Goal: Task Accomplishment & Management: Manage account settings

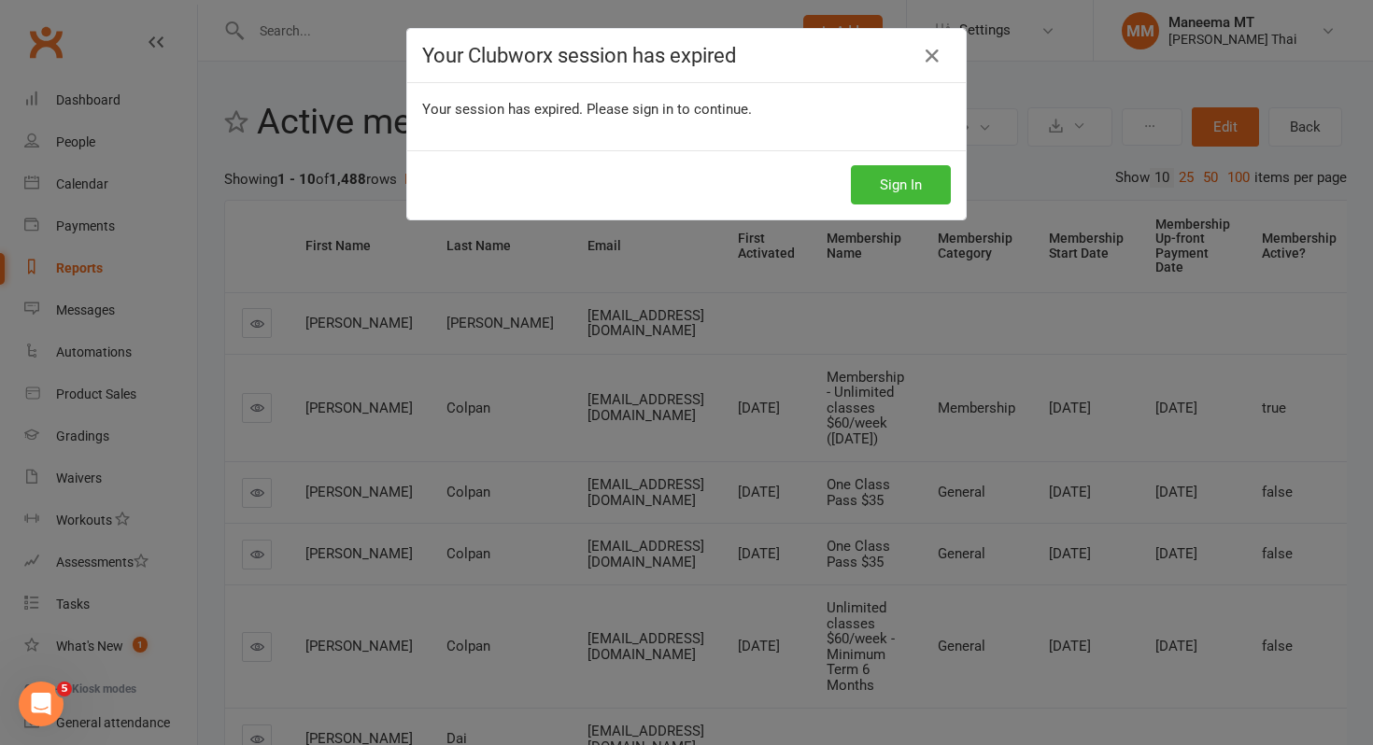
click at [936, 58] on icon at bounding box center [932, 56] width 22 height 22
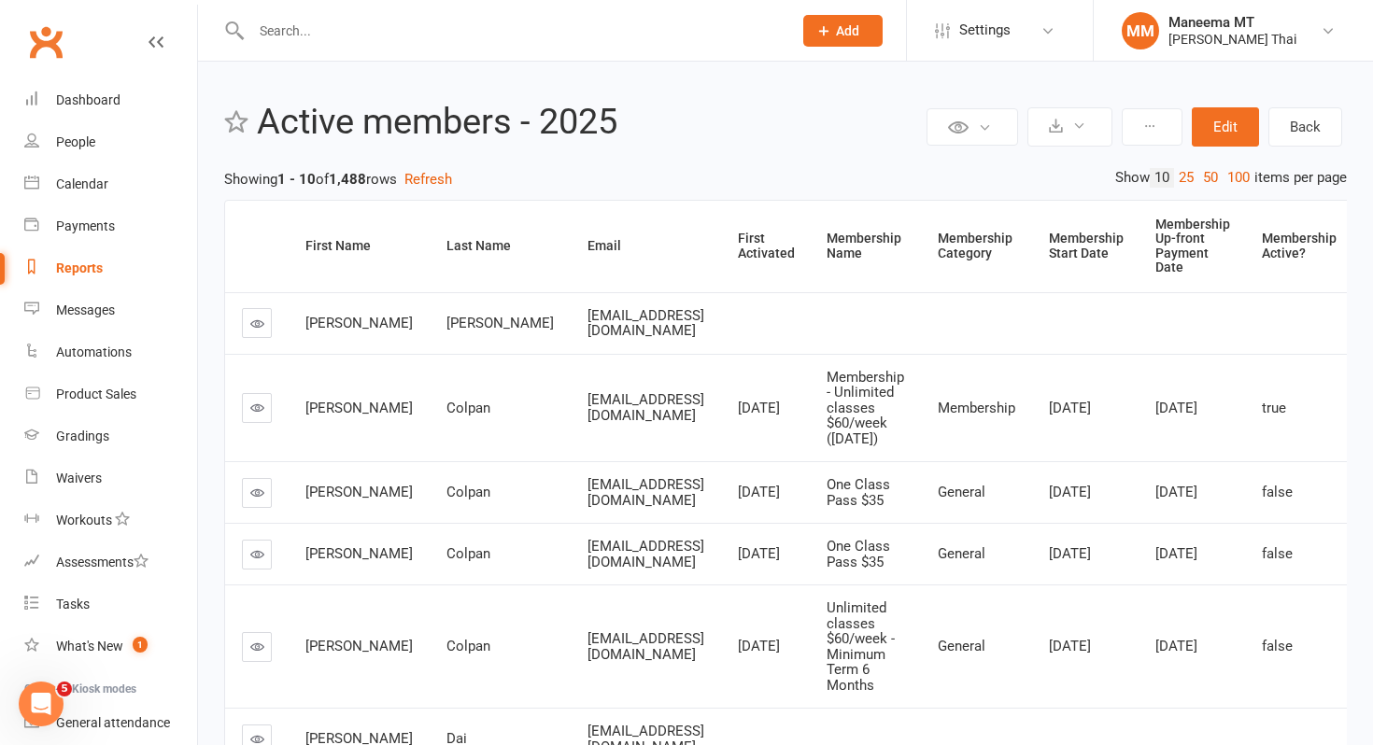
click at [569, 28] on input "text" at bounding box center [512, 31] width 533 height 26
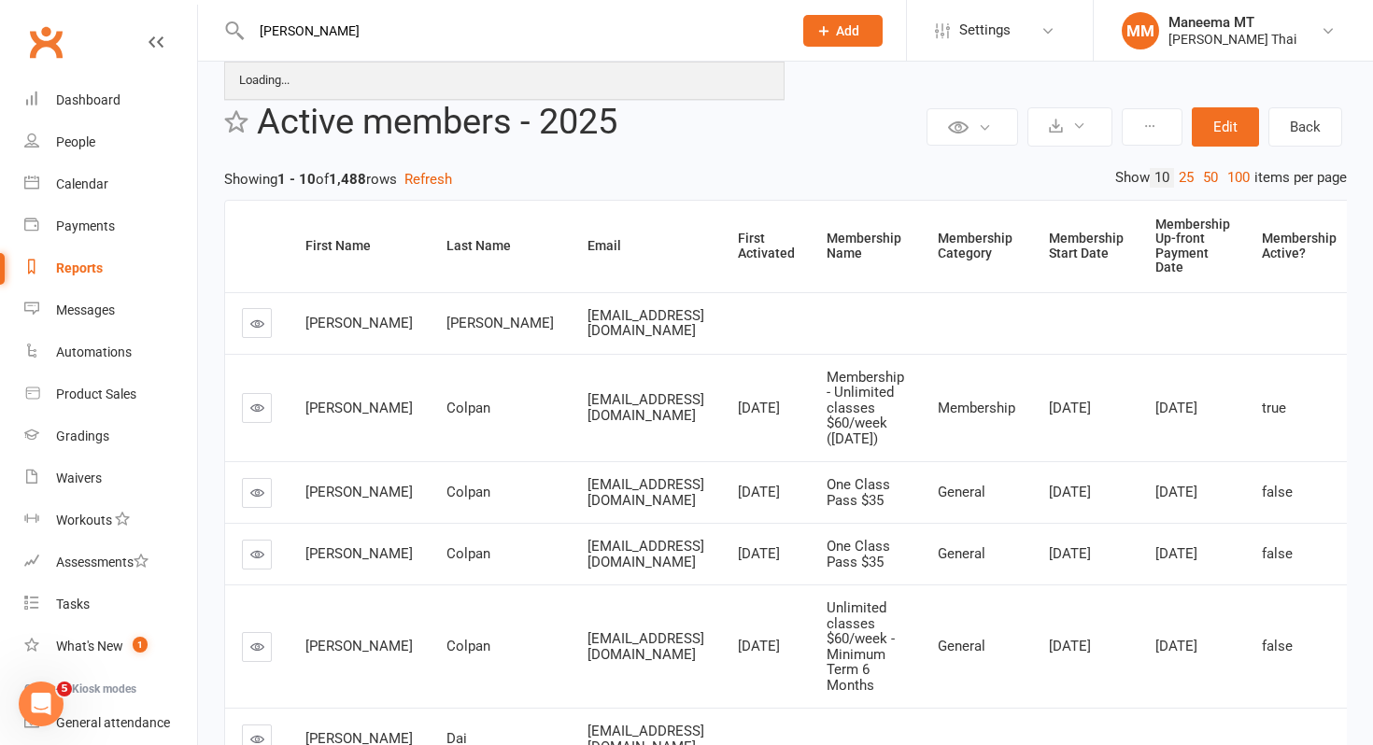
type input "[PERSON_NAME]"
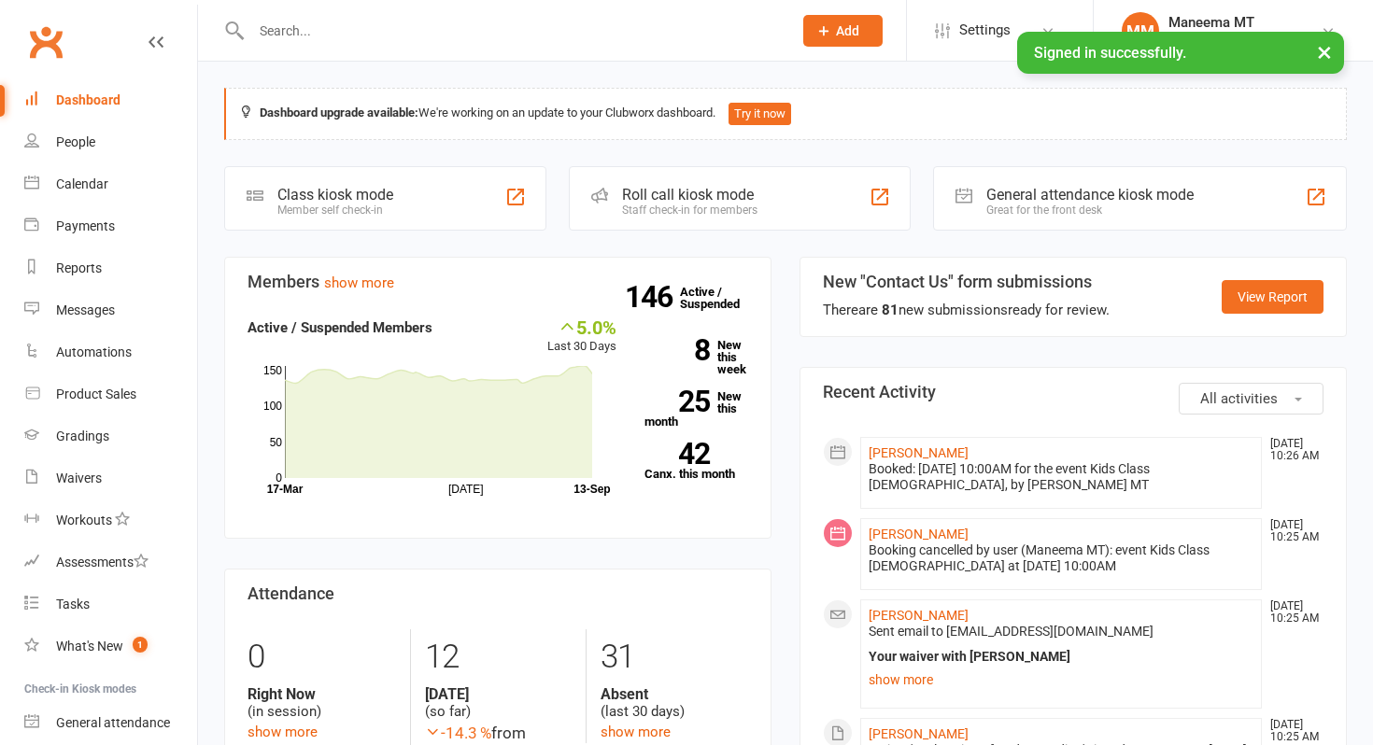
click at [522, 20] on input "text" at bounding box center [512, 31] width 533 height 26
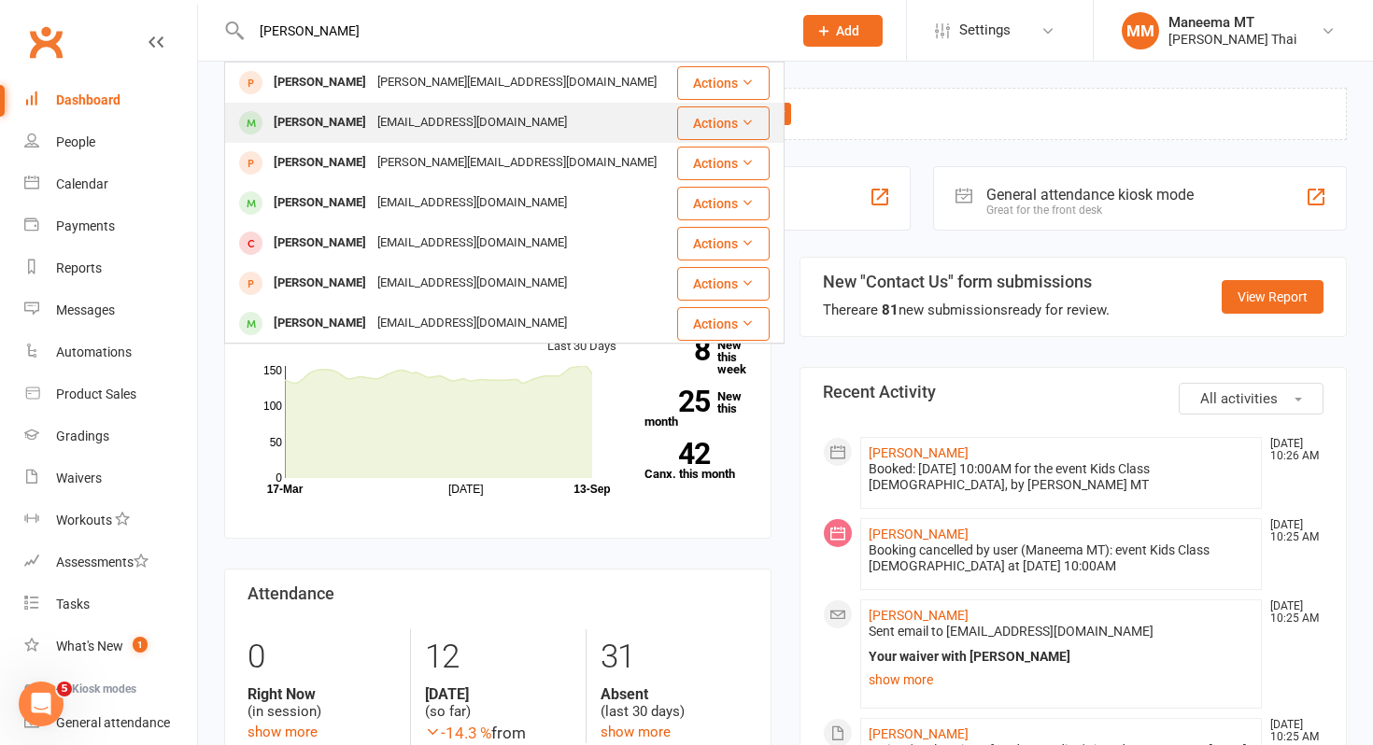
type input "[PERSON_NAME]"
click at [524, 132] on div "Tran Duong tranduong94@gmail.com" at bounding box center [450, 123] width 448 height 38
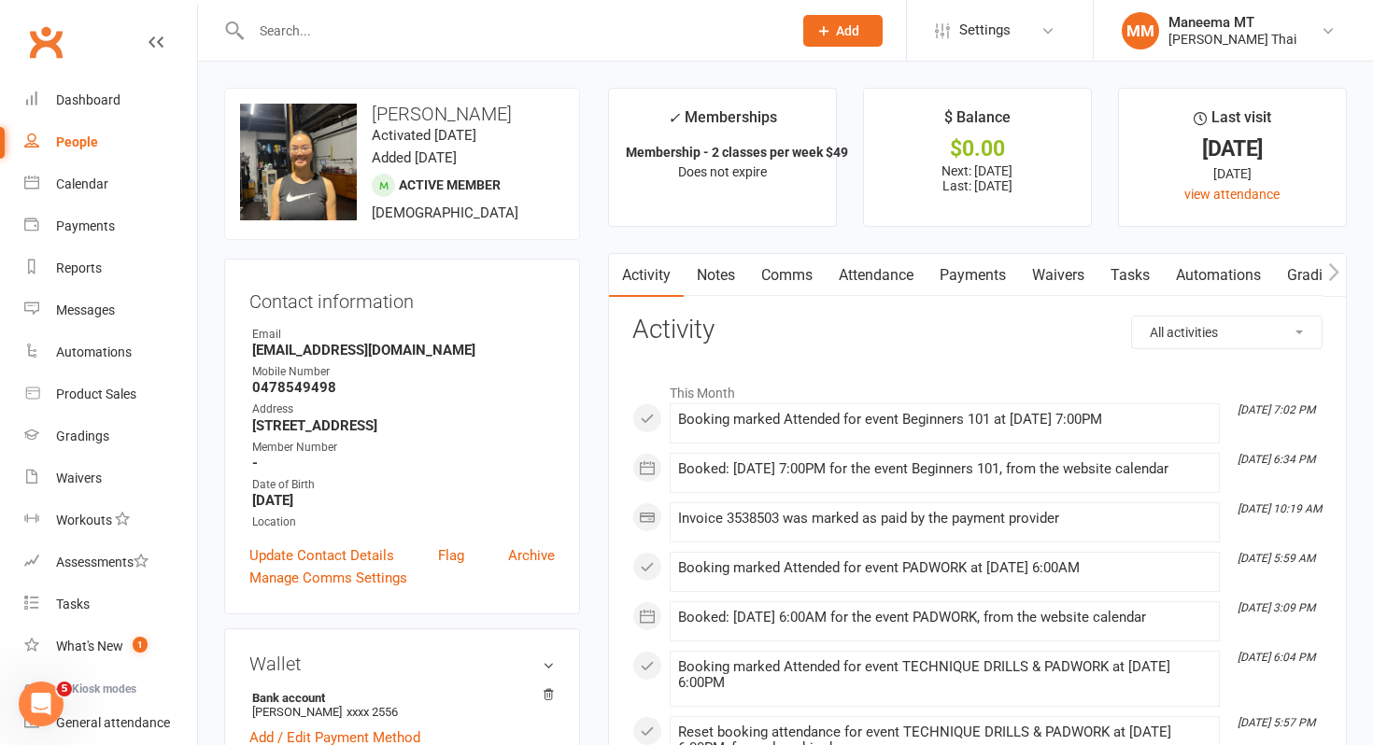
click at [968, 275] on link "Payments" at bounding box center [972, 275] width 92 height 43
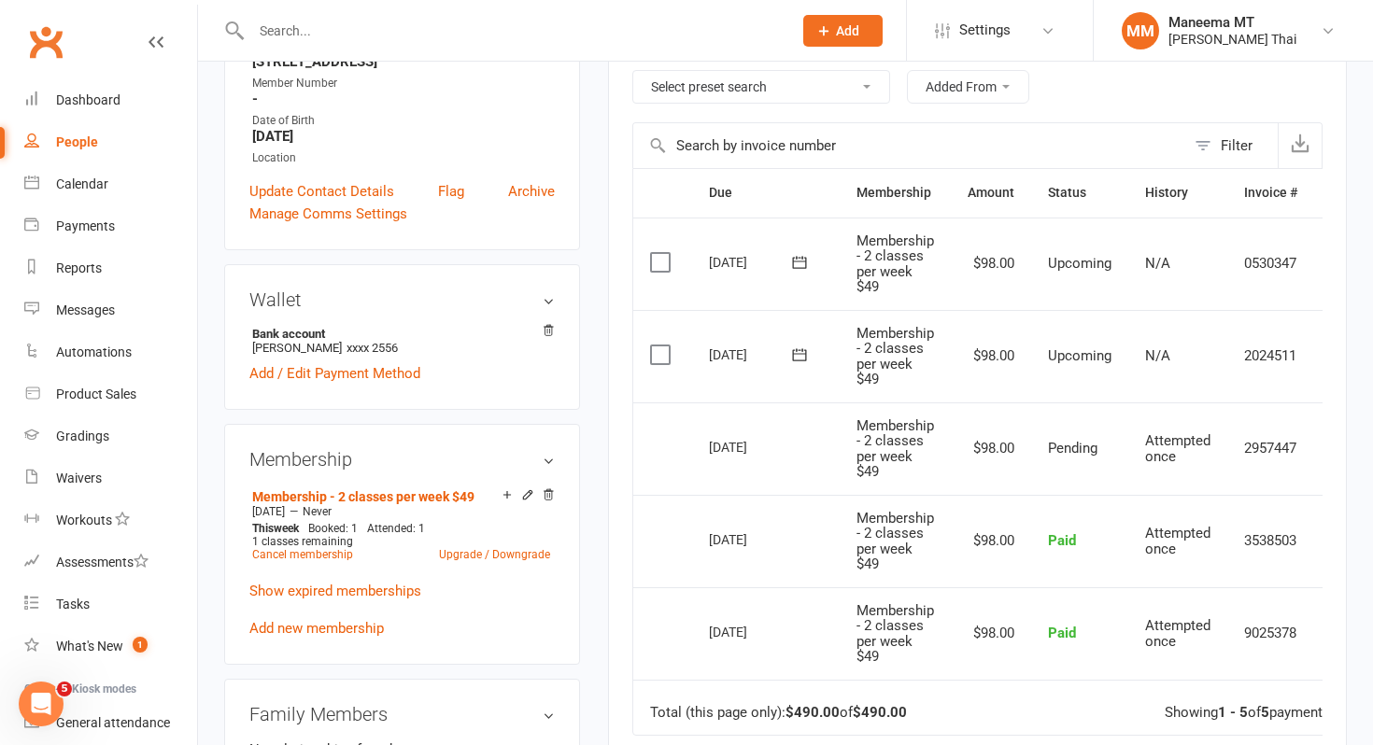
scroll to position [0, 50]
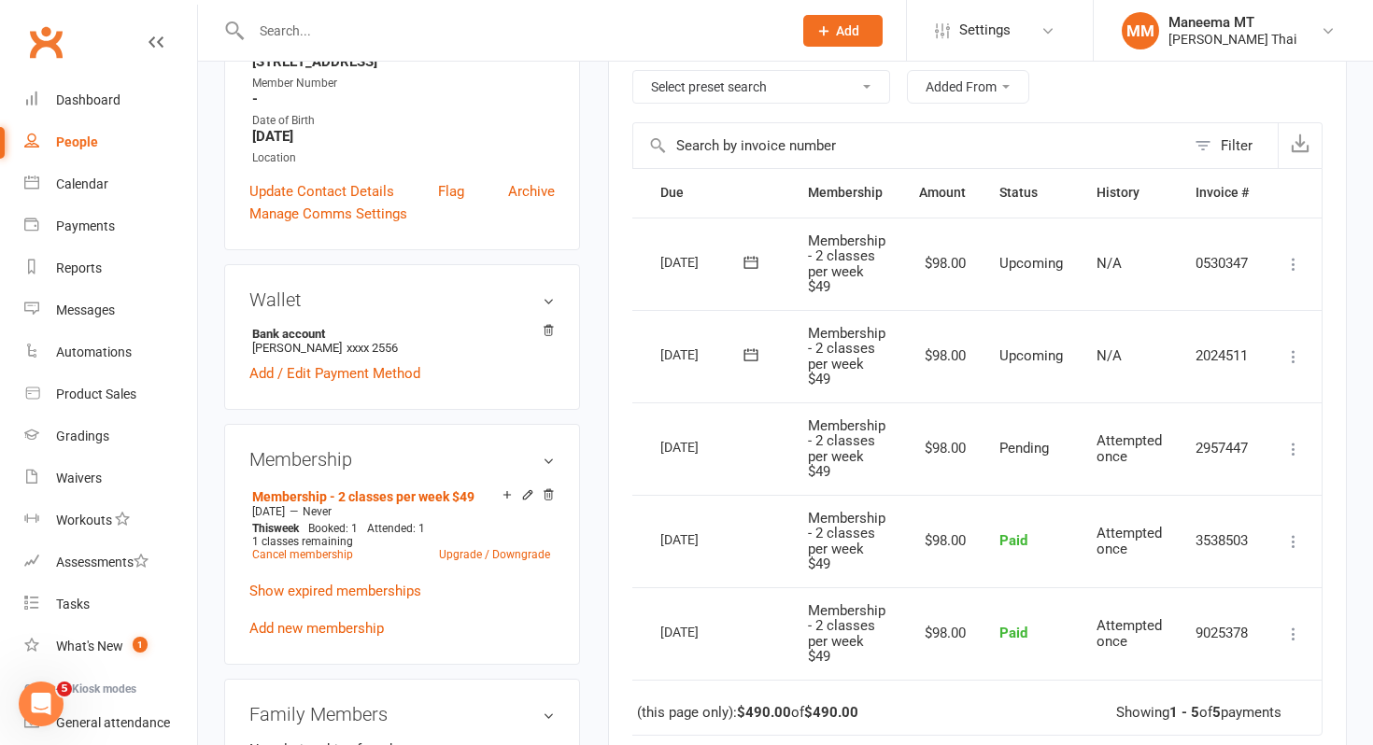
click at [1288, 357] on icon at bounding box center [1293, 356] width 19 height 19
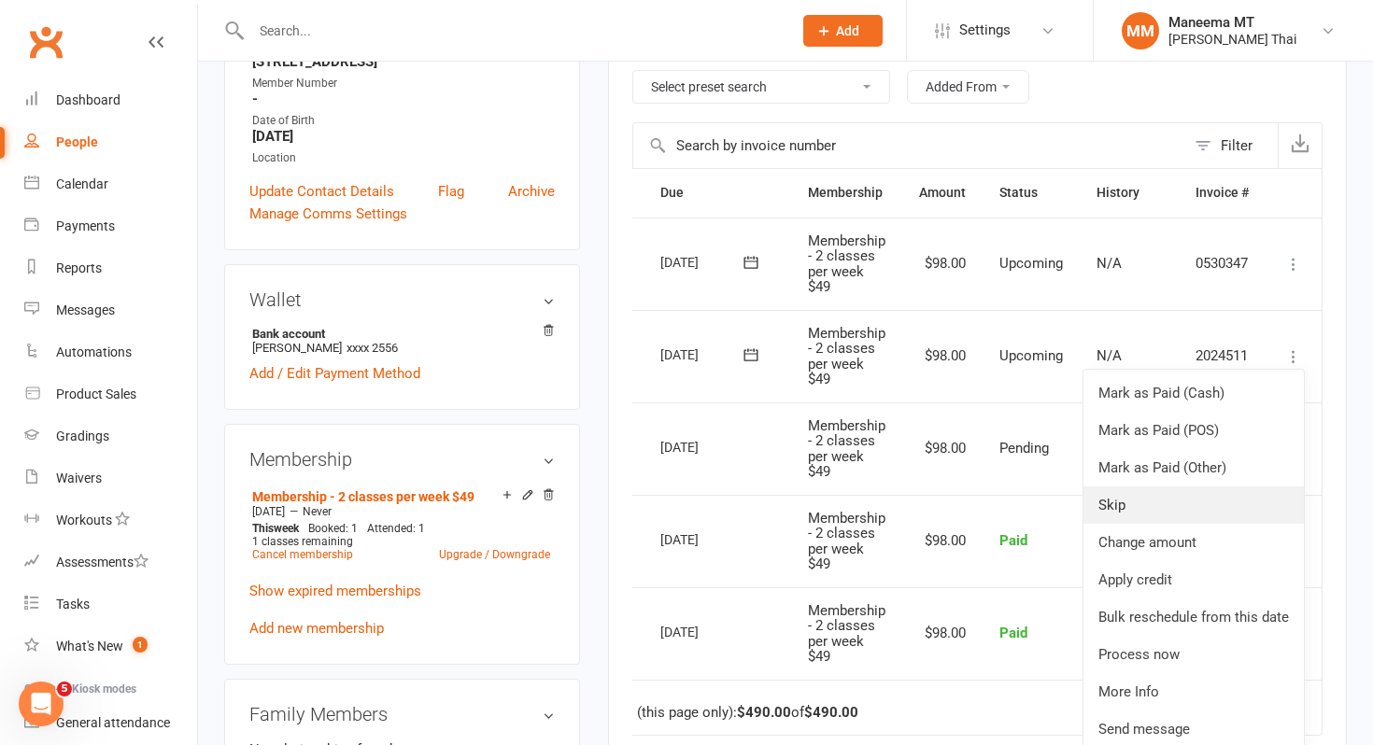
click at [1146, 502] on link "Skip" at bounding box center [1193, 505] width 220 height 37
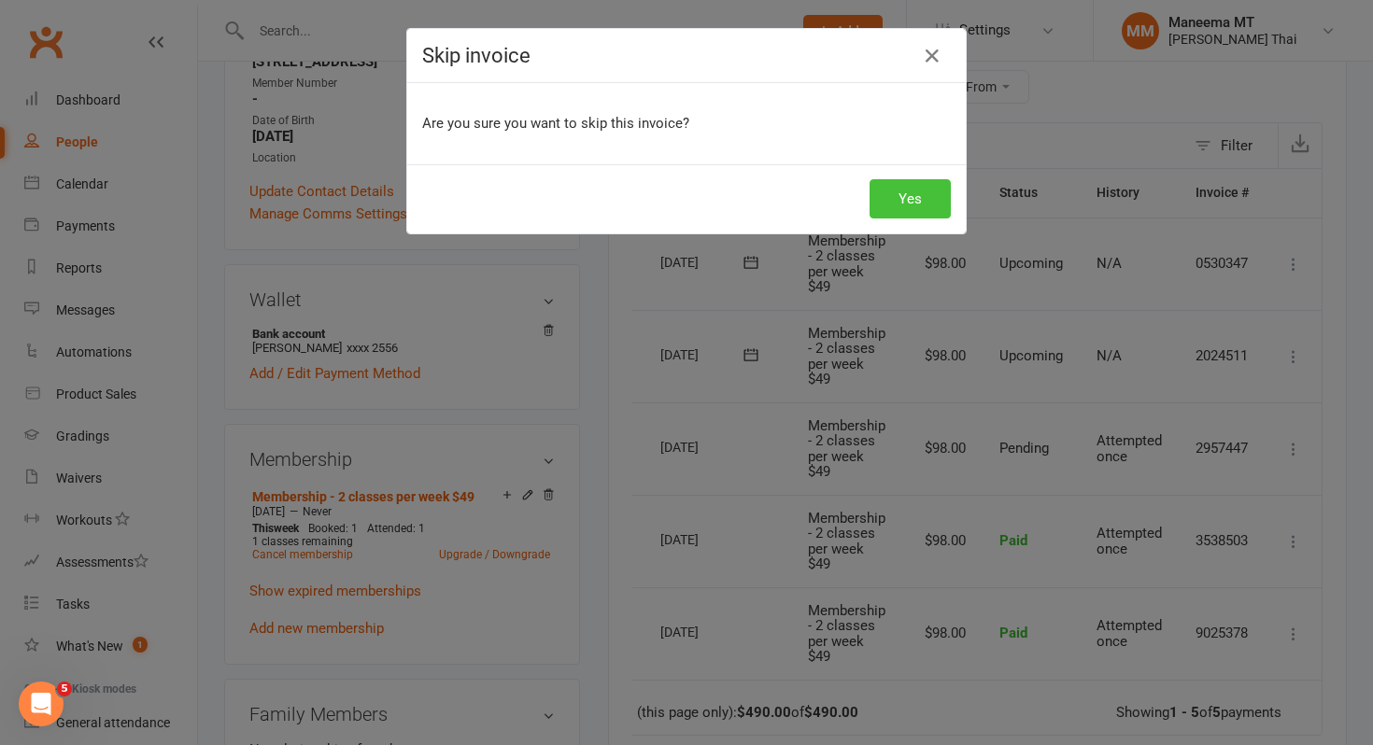
click at [930, 210] on button "Yes" at bounding box center [909, 198] width 81 height 39
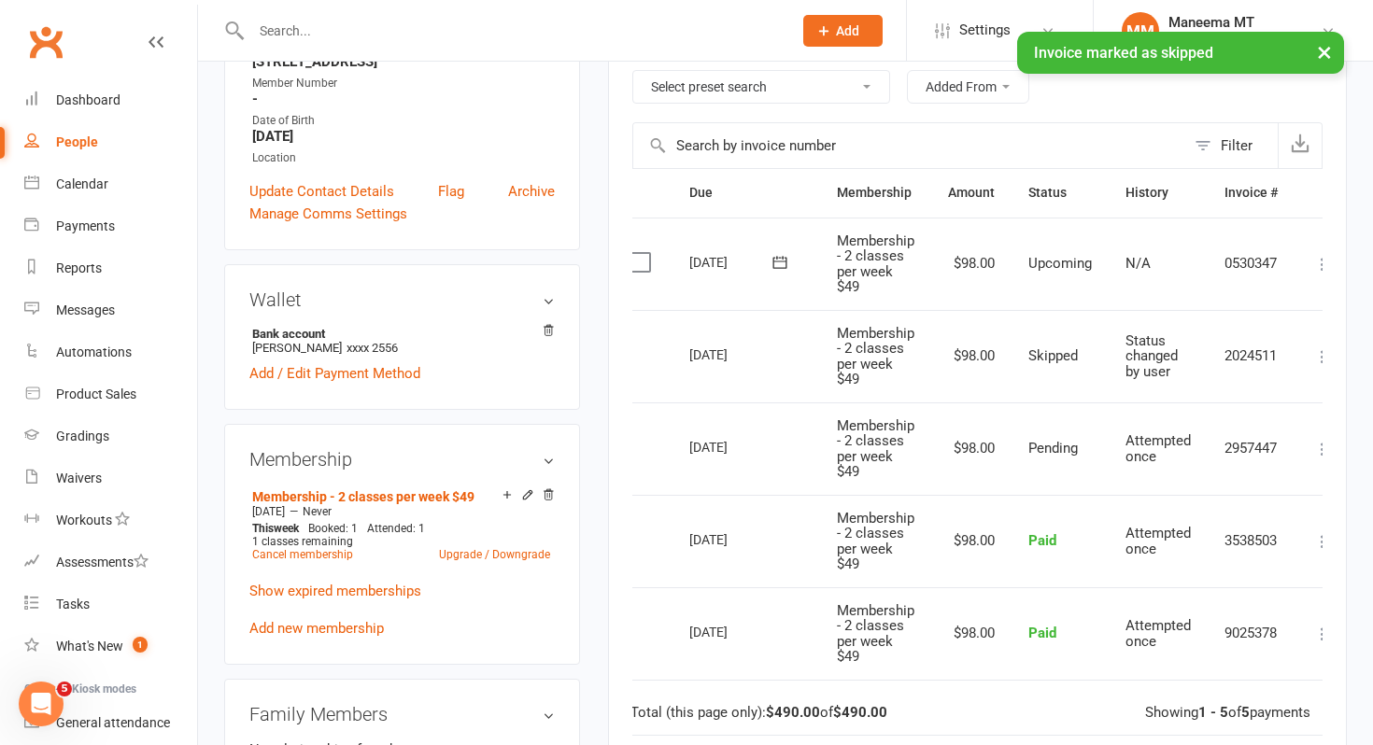
scroll to position [0, 19]
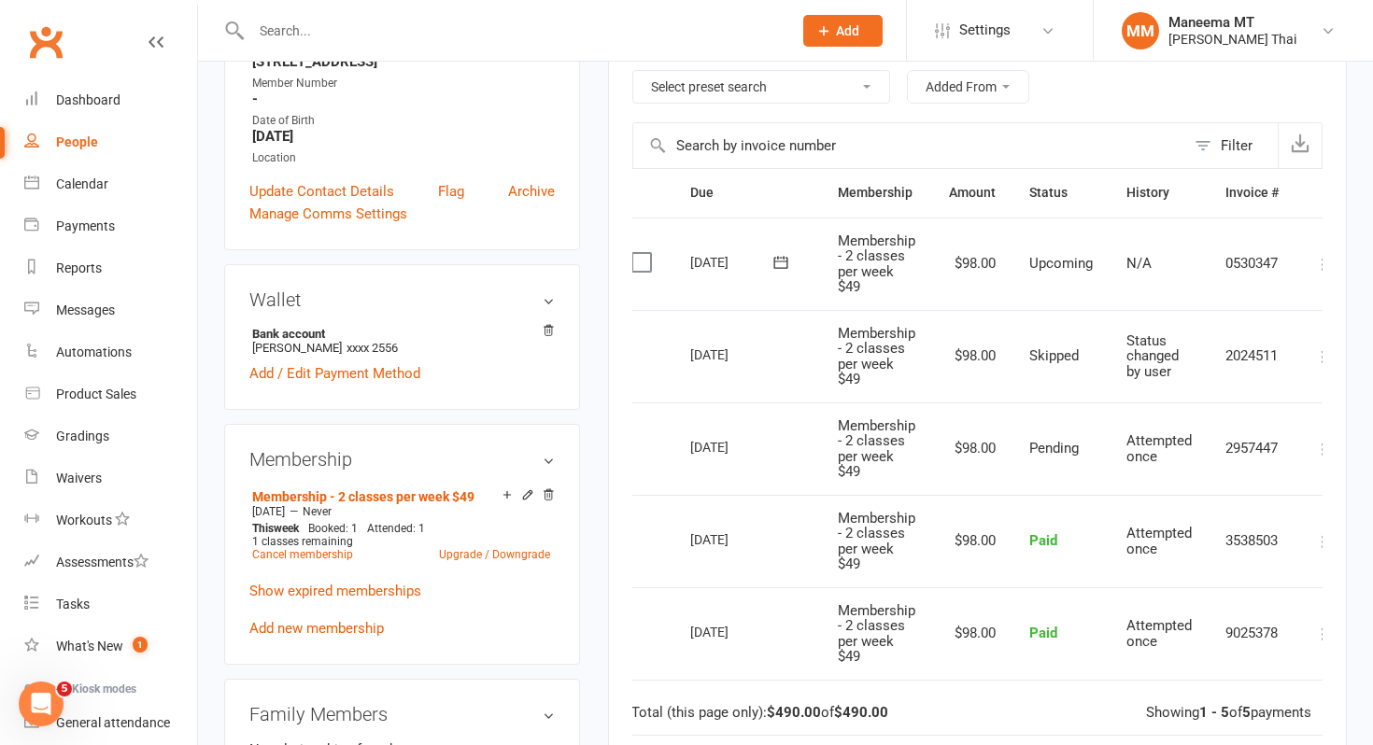
click at [494, 33] on input "text" at bounding box center [512, 31] width 533 height 26
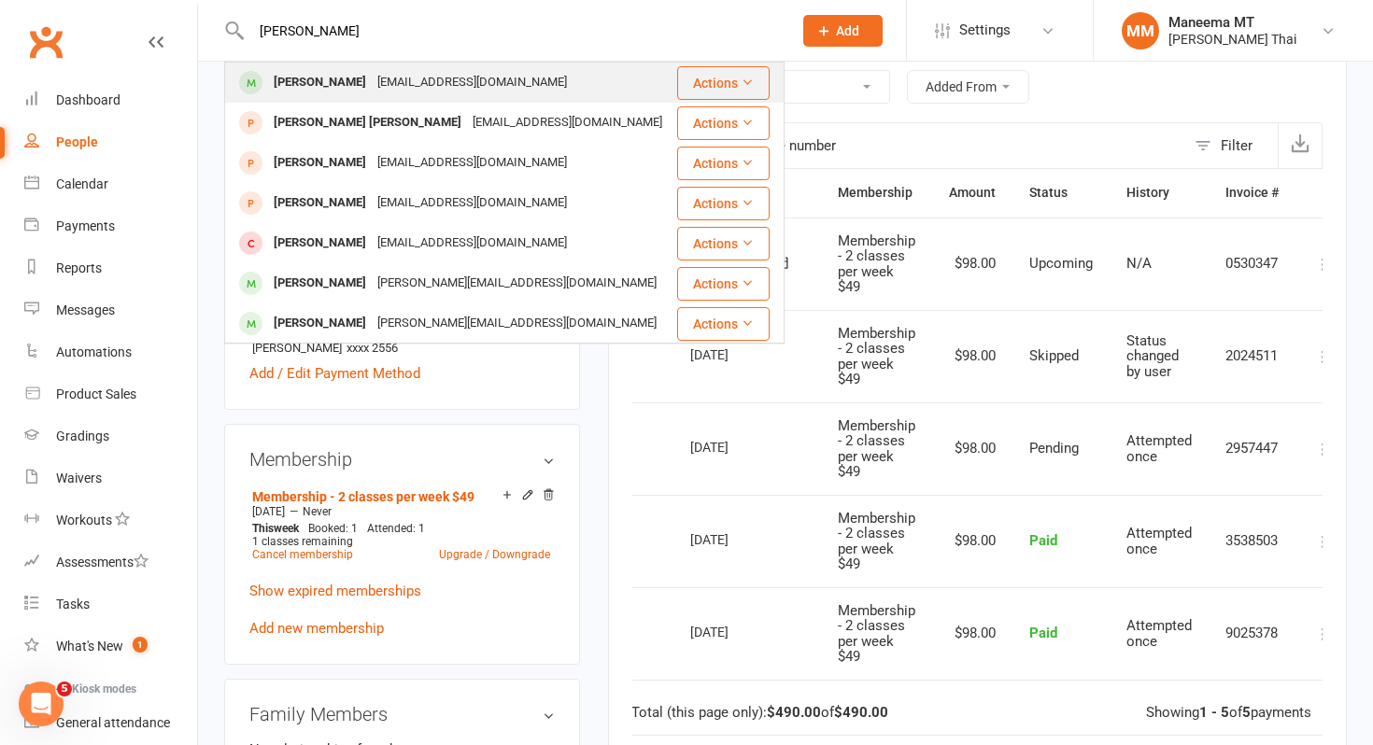
type input "gary va"
click at [497, 84] on div "vaughangary5@gmail.com" at bounding box center [472, 82] width 201 height 27
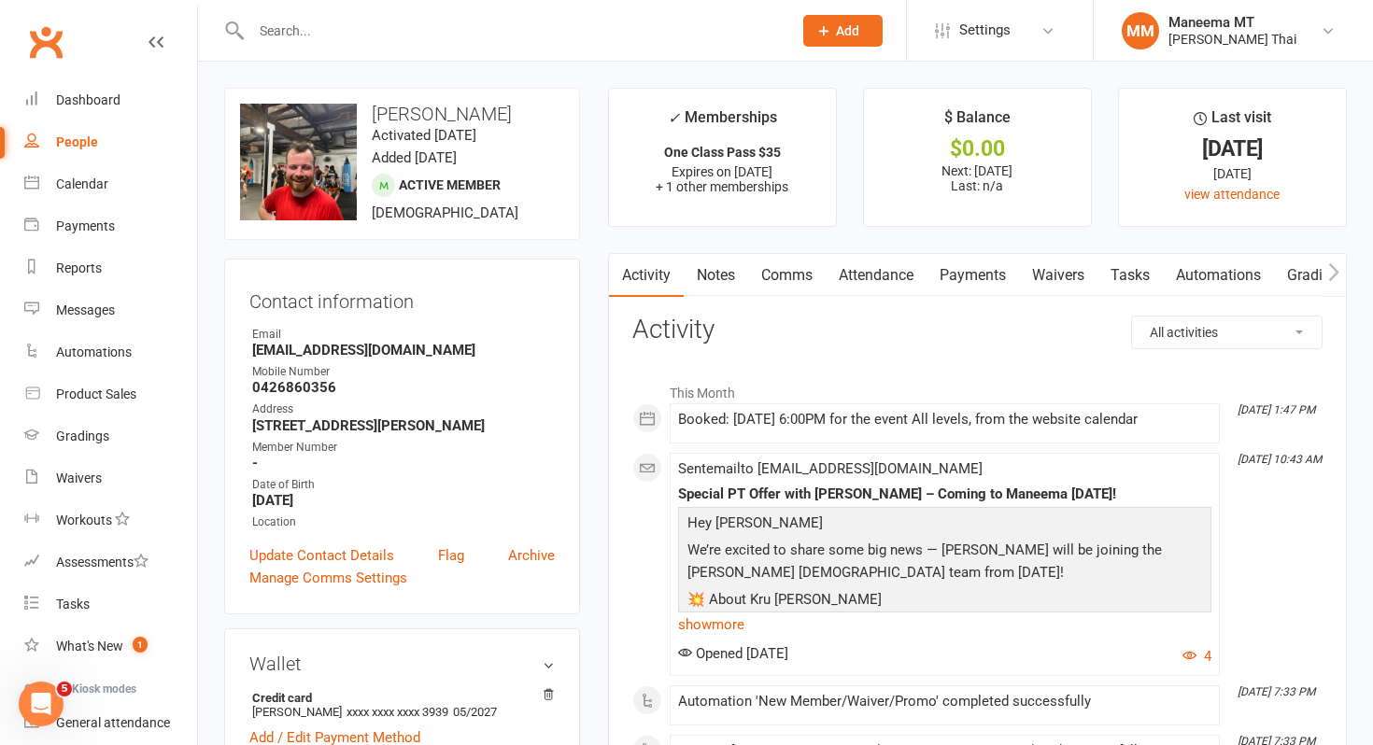
click at [985, 292] on link "Payments" at bounding box center [972, 275] width 92 height 43
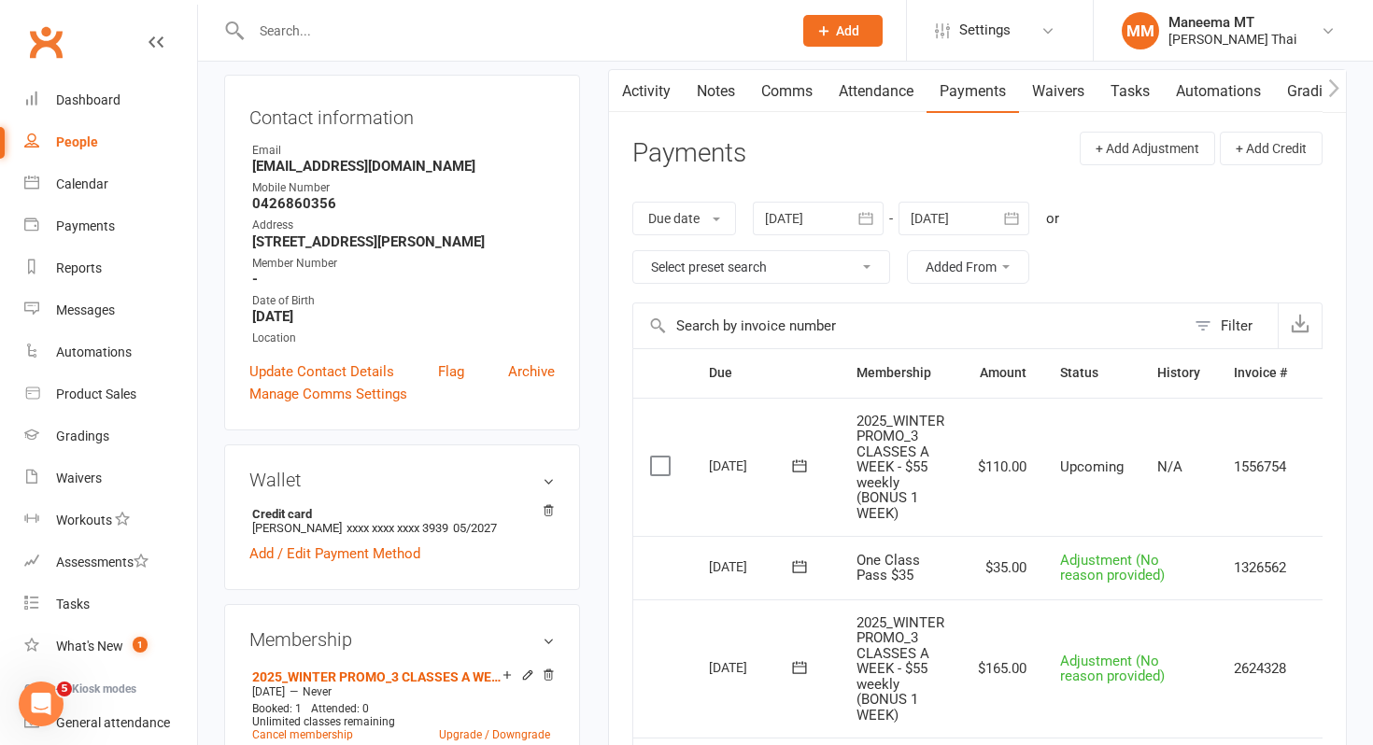
scroll to position [0, 42]
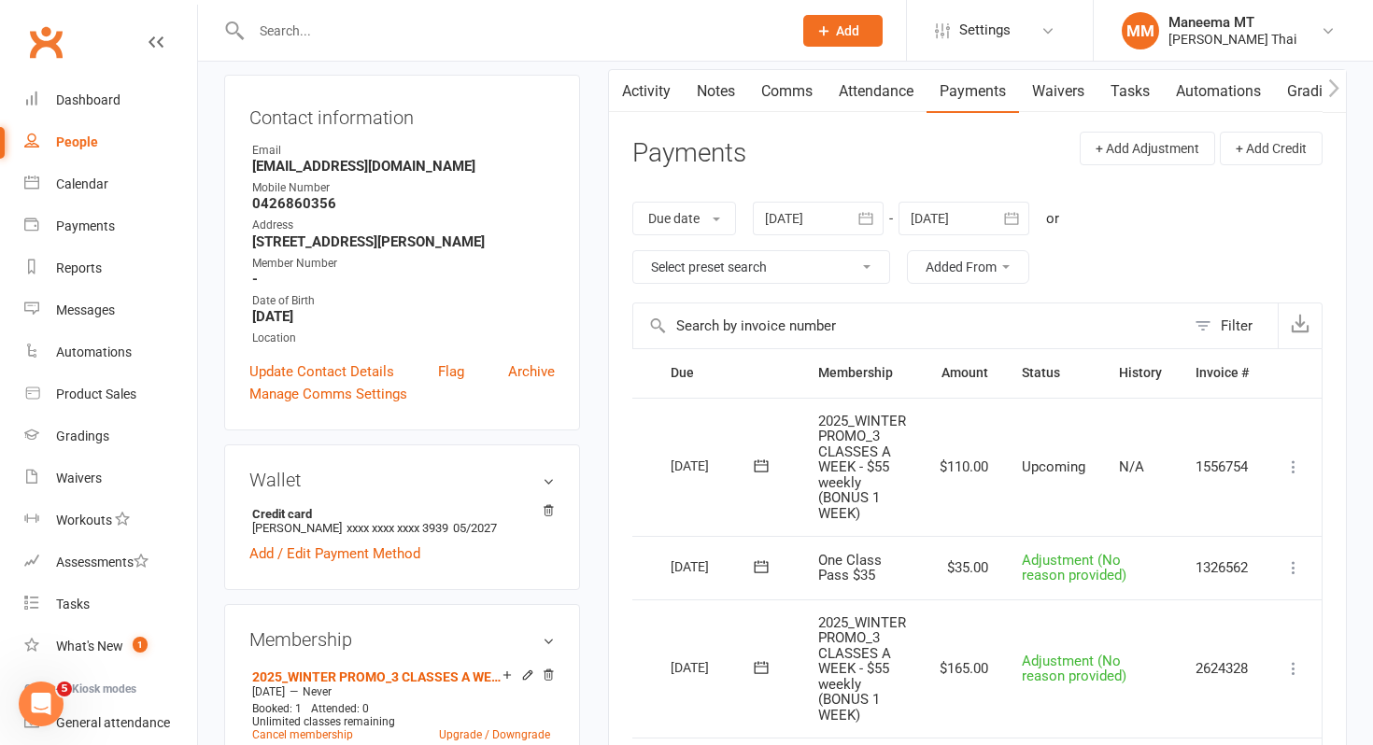
click at [1294, 465] on icon at bounding box center [1293, 467] width 19 height 19
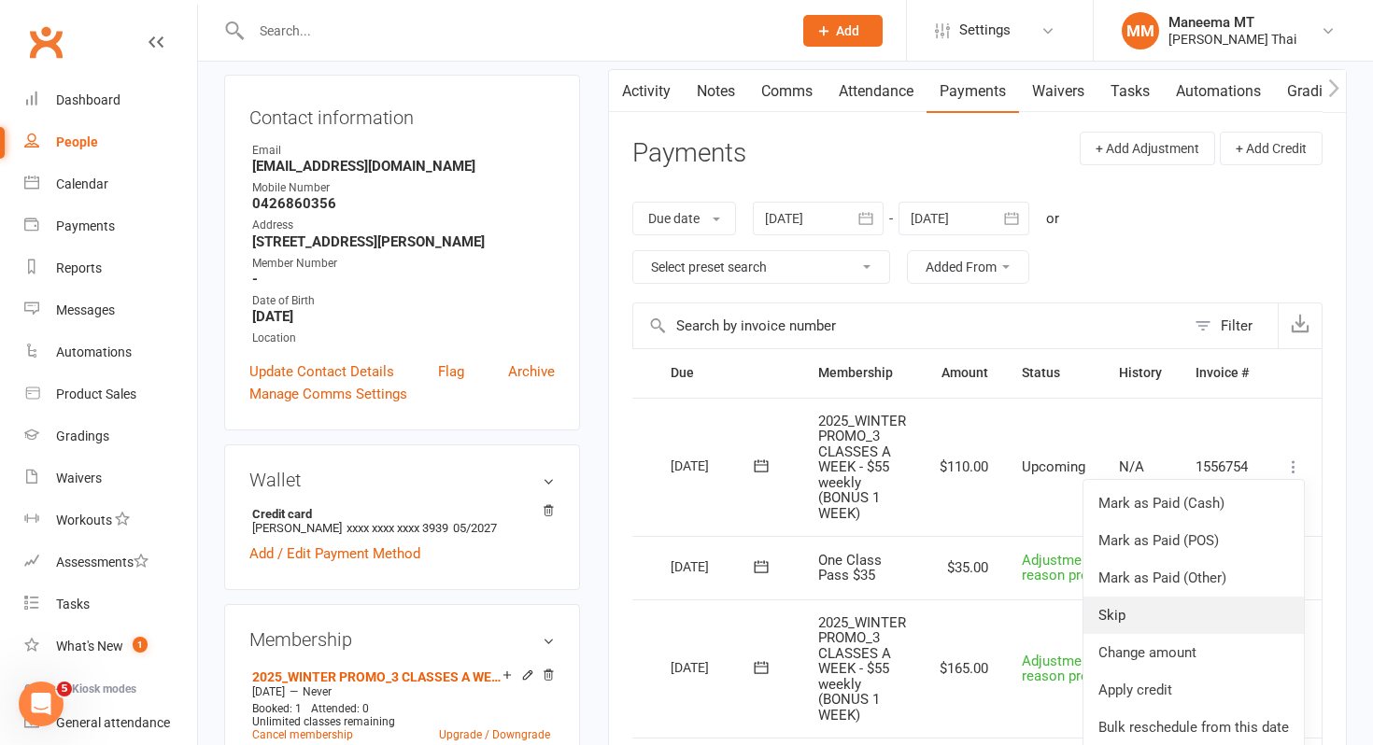
click at [1177, 619] on link "Skip" at bounding box center [1193, 615] width 220 height 37
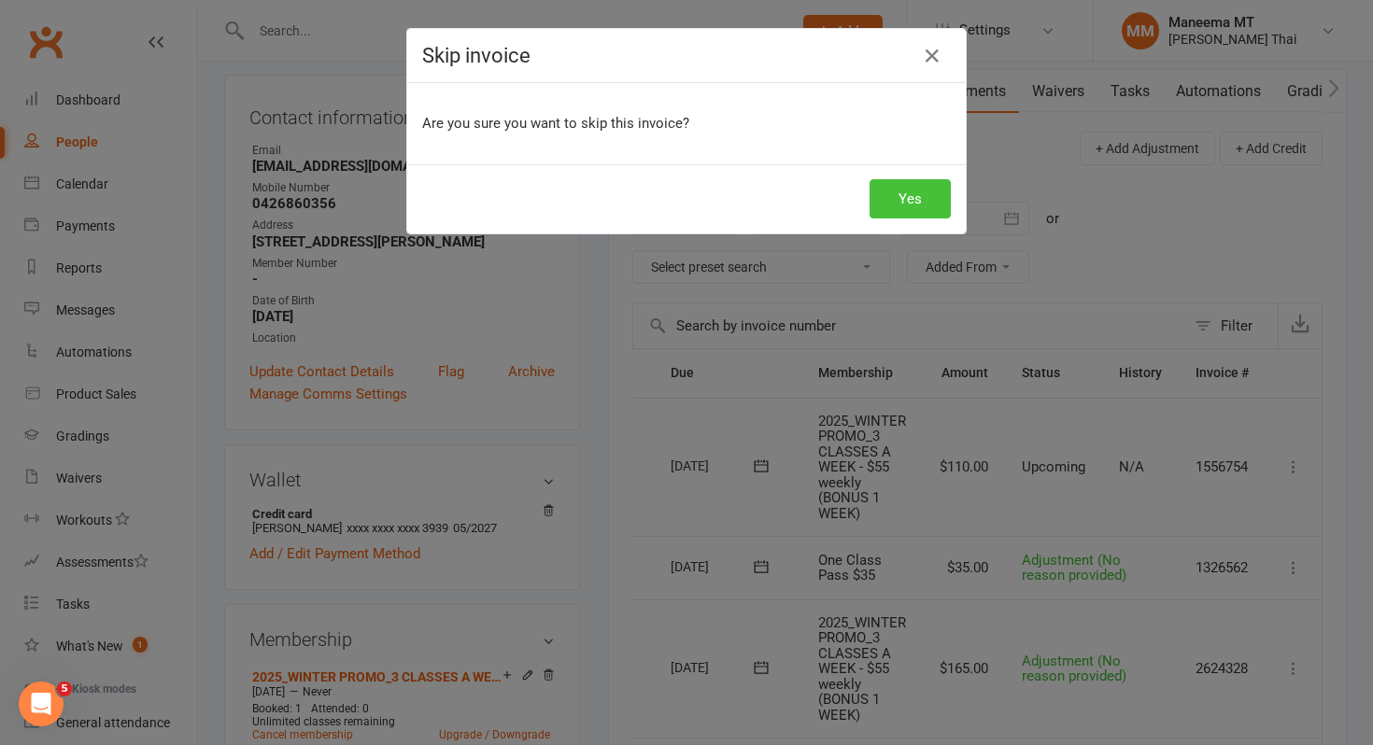
click at [916, 213] on button "Yes" at bounding box center [909, 198] width 81 height 39
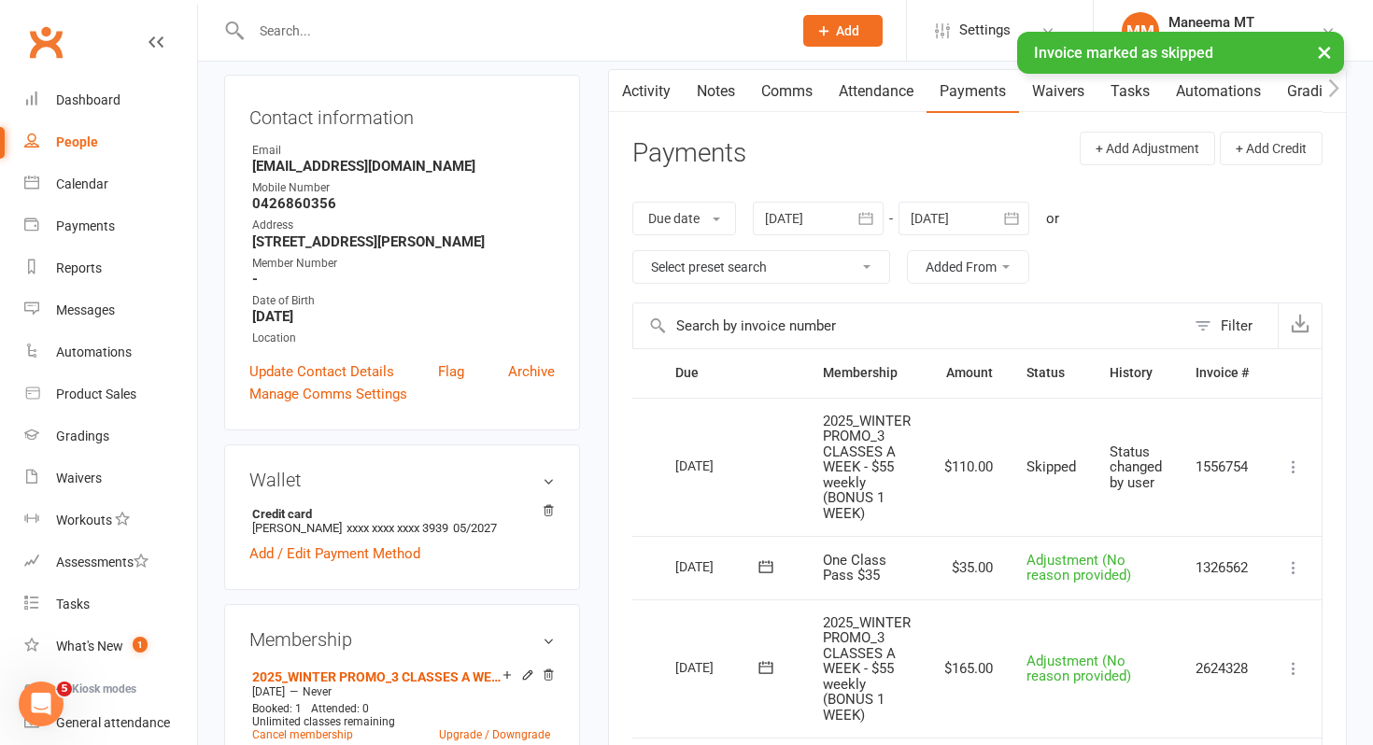
scroll to position [0, 15]
